Goal: Find specific page/section: Find specific page/section

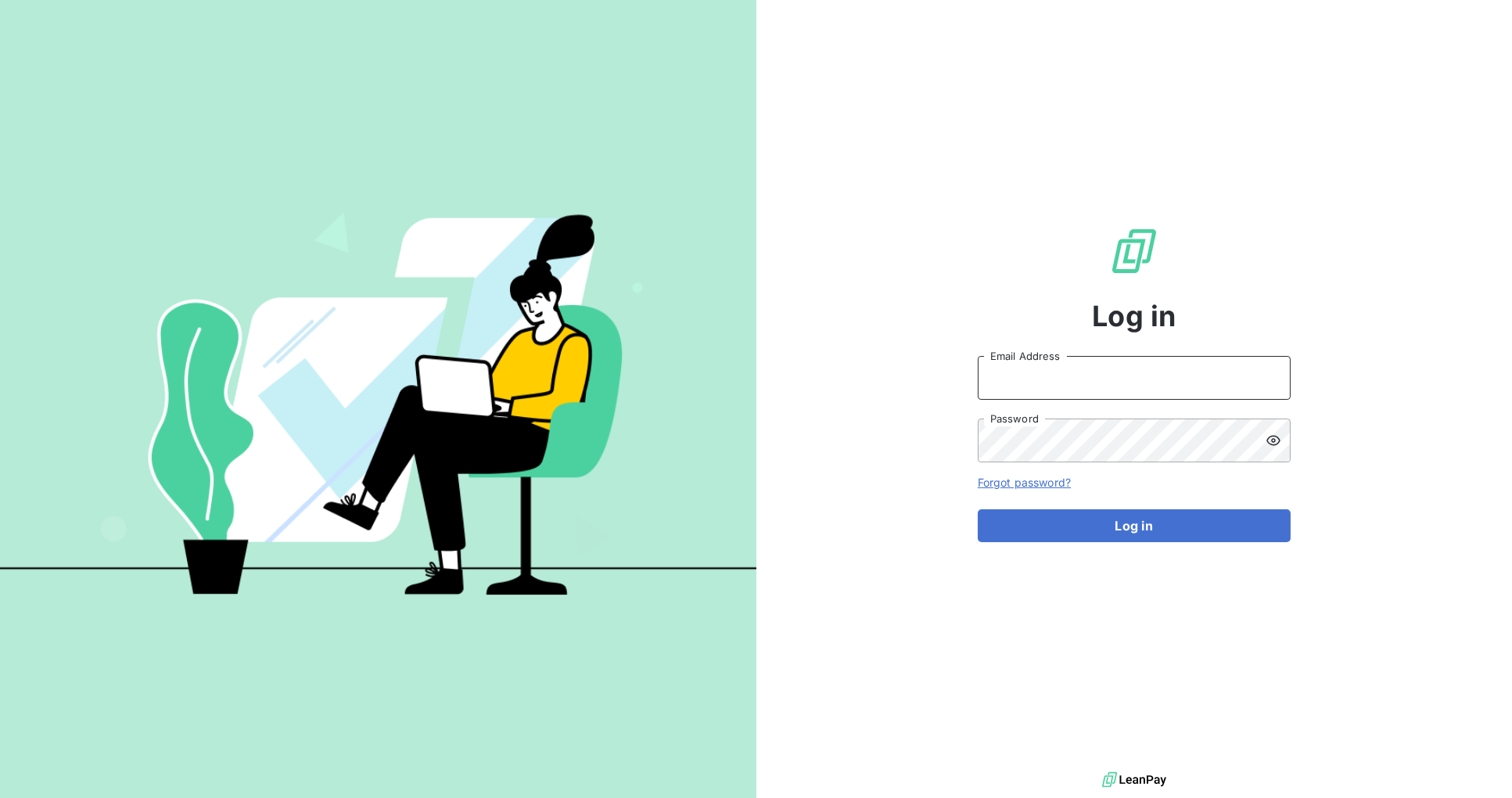
click at [1148, 375] on input "Email Address" at bounding box center [1135, 378] width 313 height 44
type input "[PERSON_NAME][EMAIL_ADDRESS][DOMAIN_NAME]"
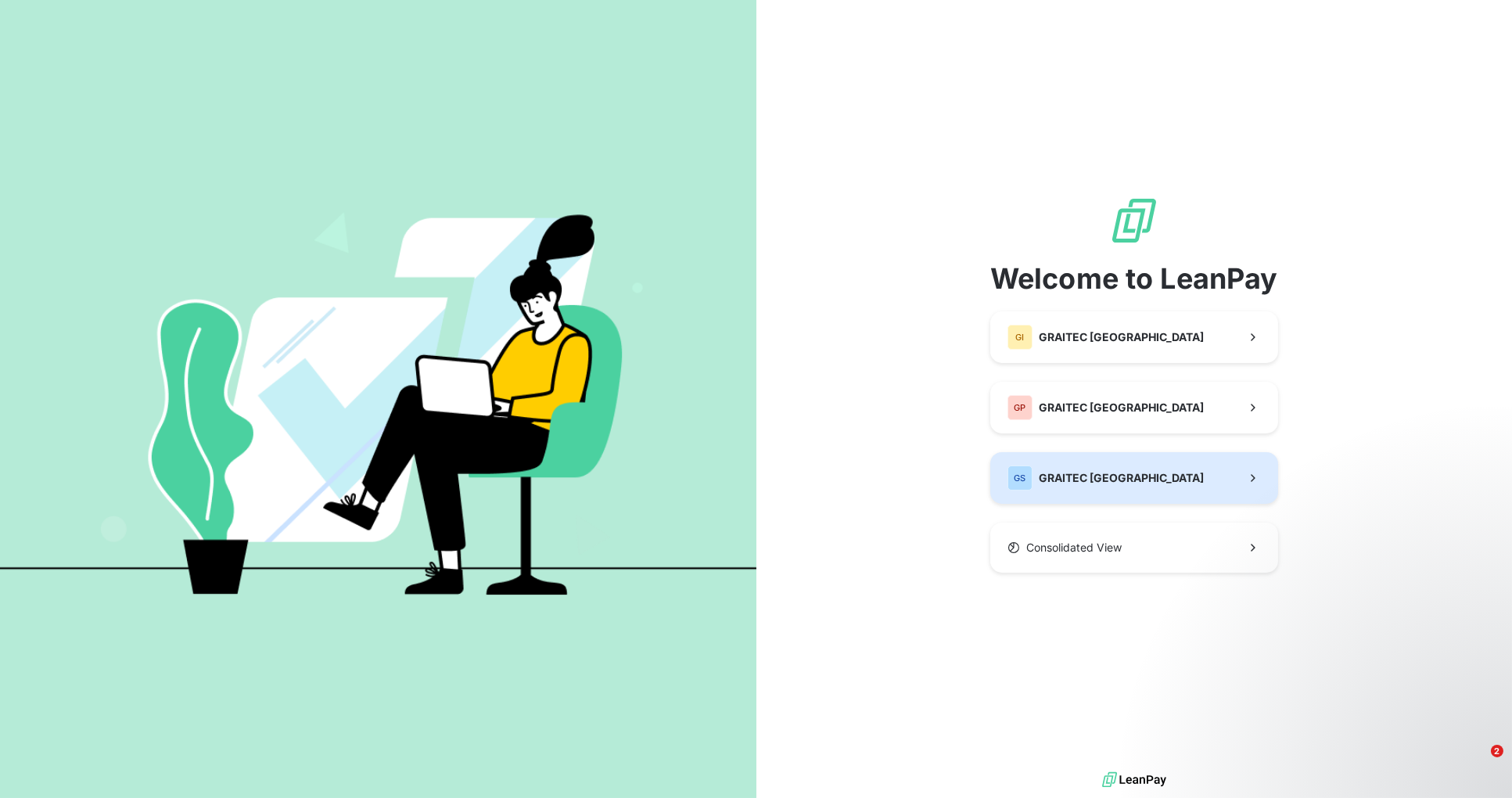
click at [1108, 483] on span "GRAITEC [GEOGRAPHIC_DATA]" at bounding box center [1121, 478] width 165 height 16
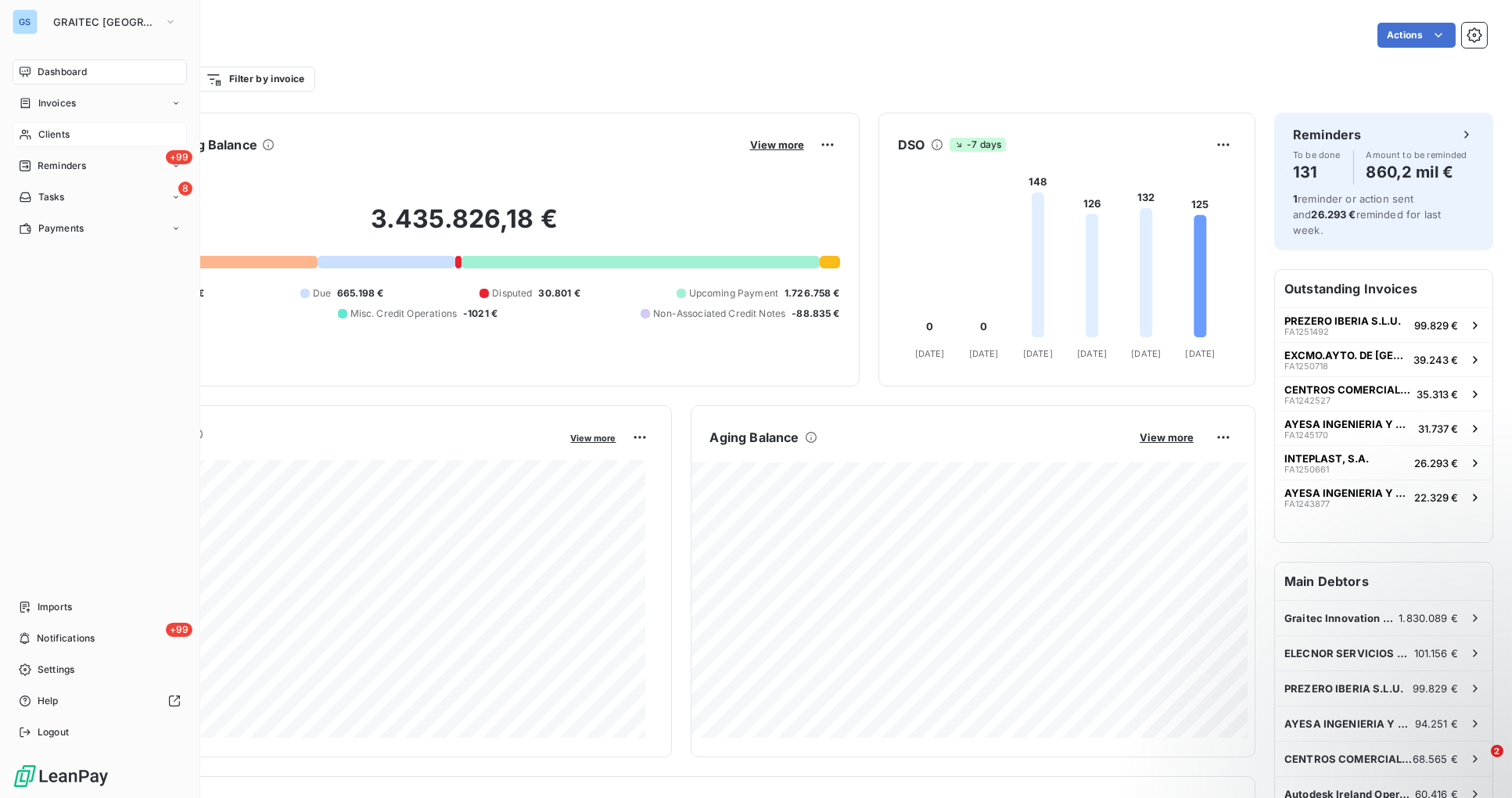
click at [57, 131] on span "Clients" at bounding box center [54, 135] width 31 height 14
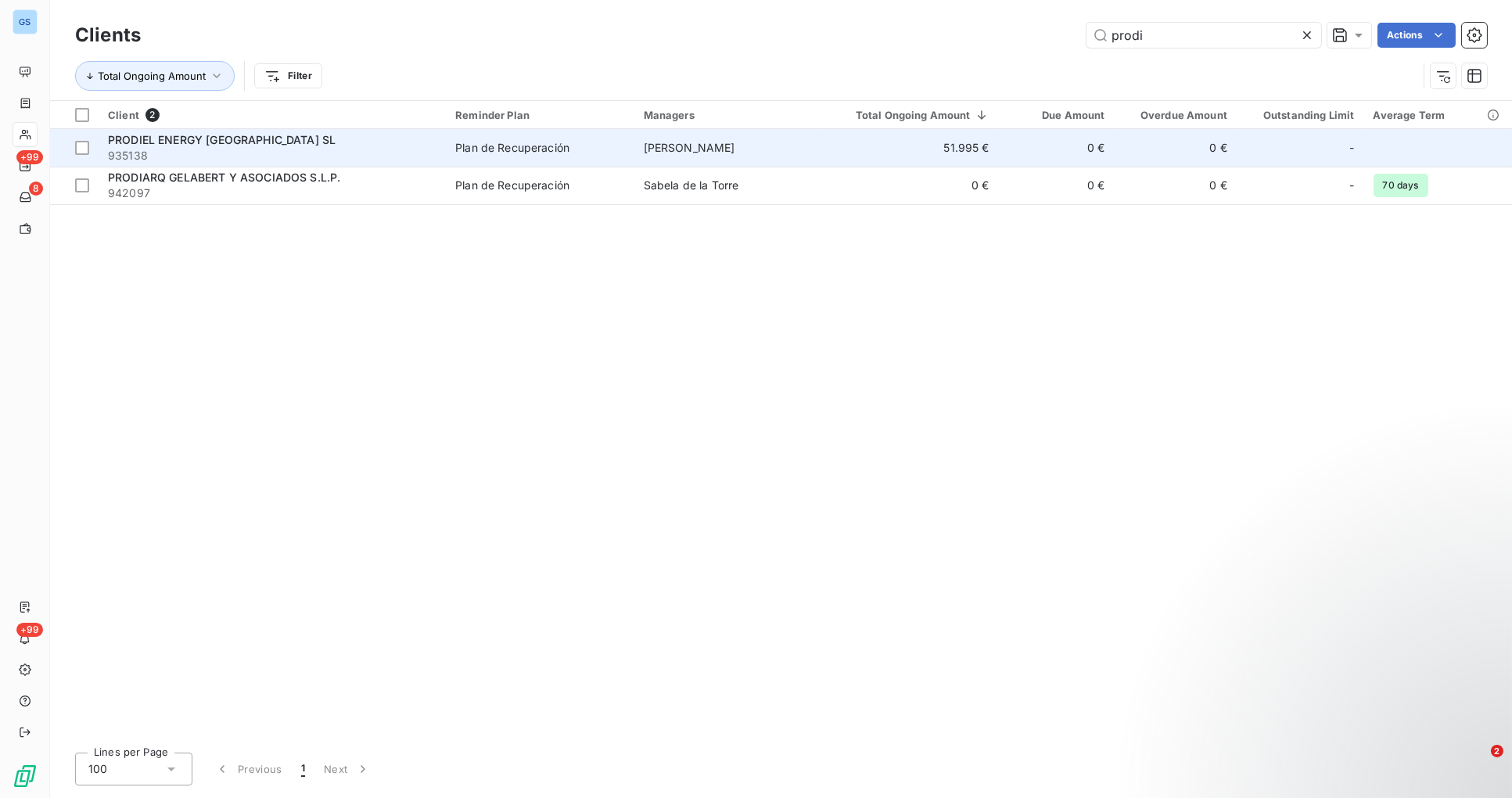
type input "prodi"
click at [547, 141] on div "Plan de Recuperación" at bounding box center [513, 148] width 114 height 16
